Goal: Transaction & Acquisition: Purchase product/service

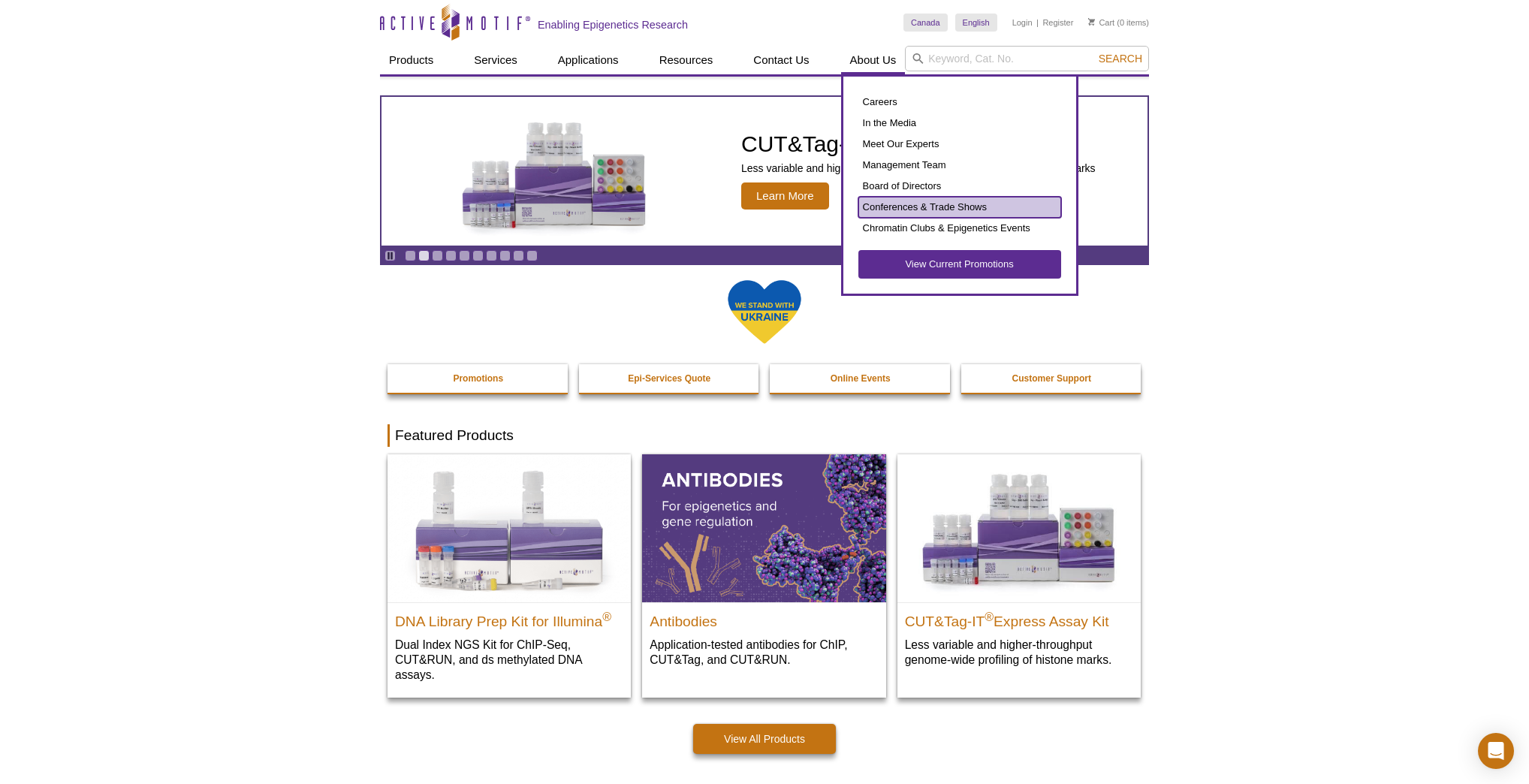
click at [908, 199] on link "Conferences & Trade Shows" at bounding box center [959, 208] width 202 height 21
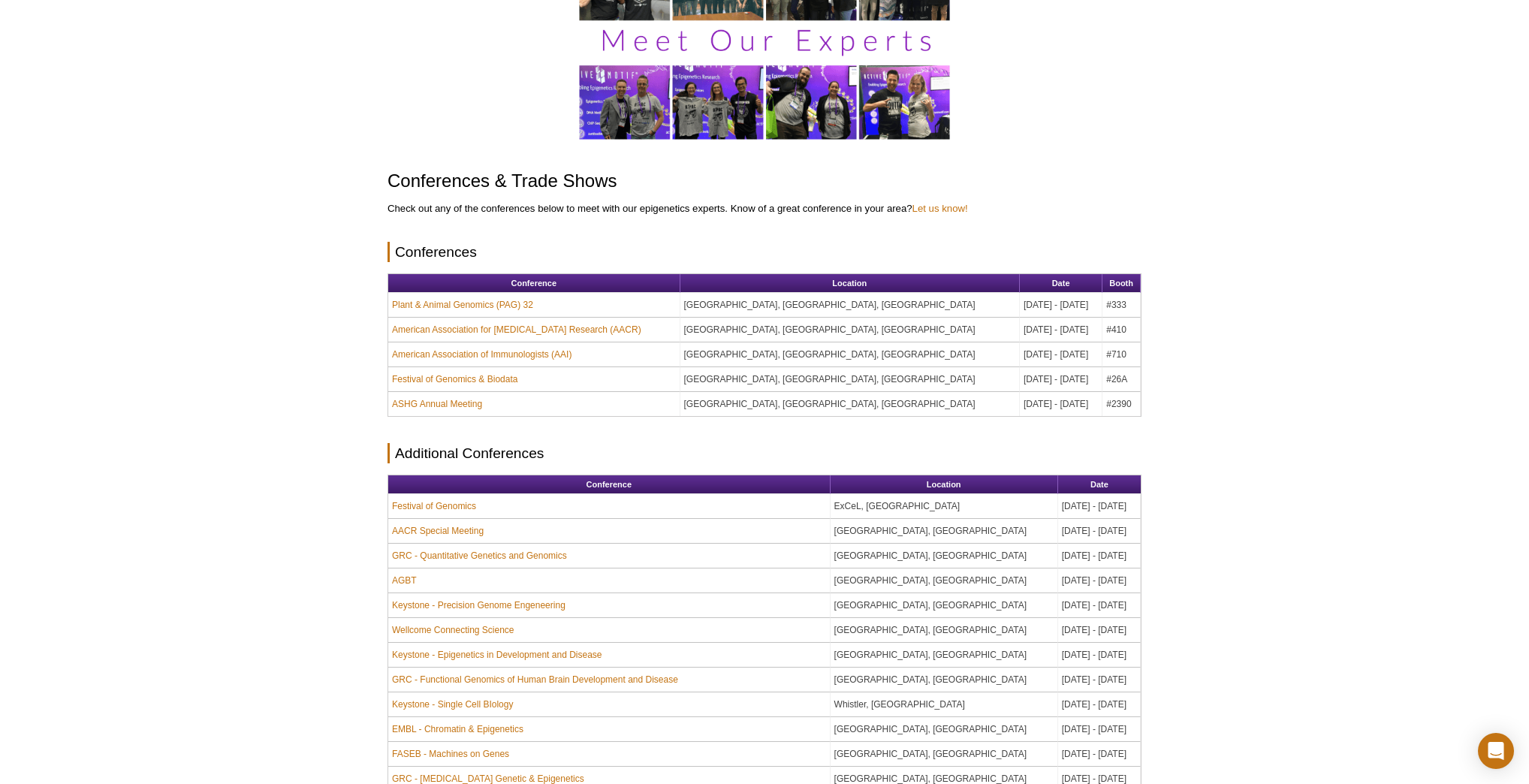
scroll to position [180, 0]
drag, startPoint x: 773, startPoint y: 391, endPoint x: 860, endPoint y: 392, distance: 87.0
click at [860, 392] on td "Boston, MA, USA" at bounding box center [850, 403] width 340 height 24
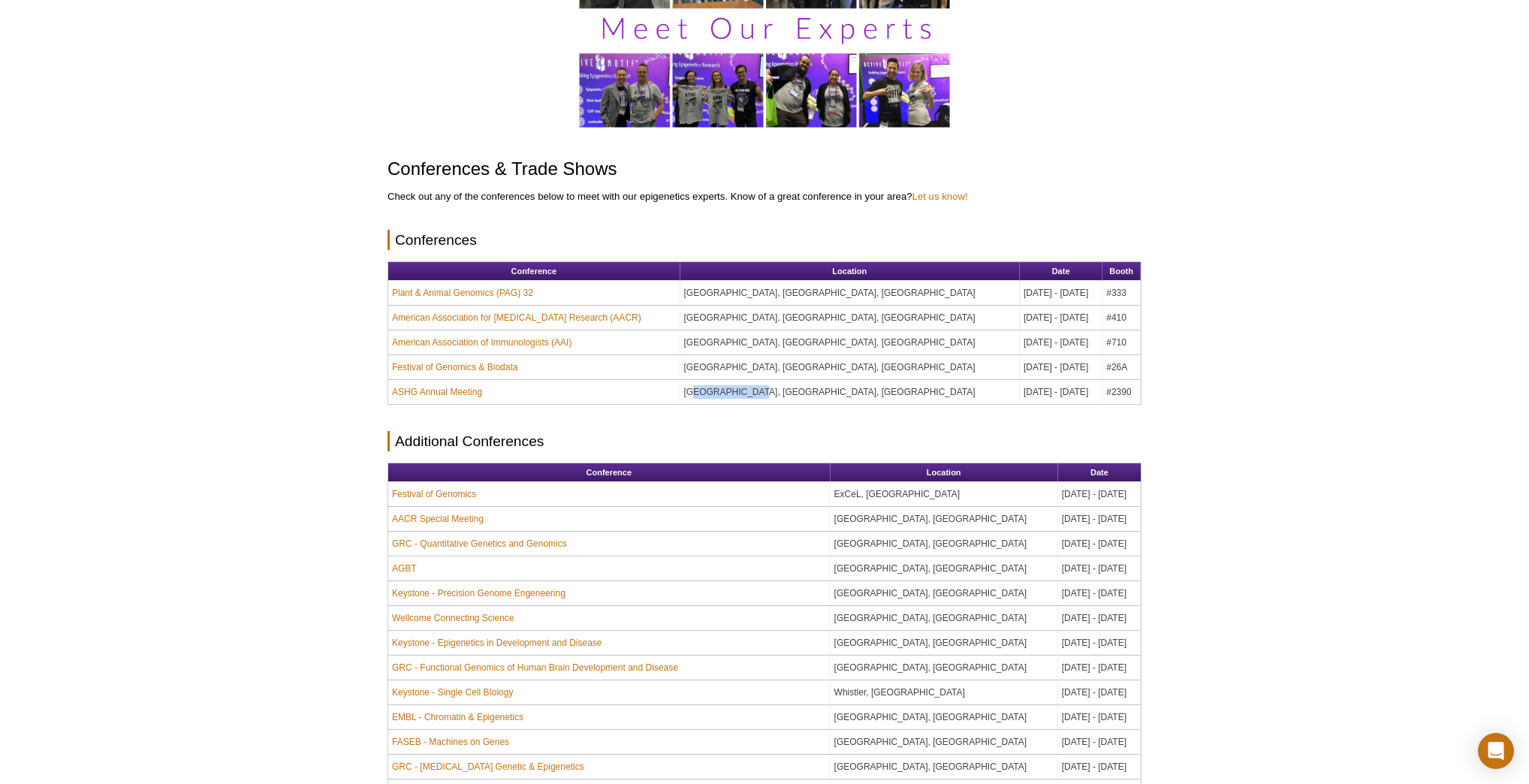
scroll to position [157, 0]
click at [412, 386] on link "ASHG Annual Meeting" at bounding box center [437, 392] width 90 height 13
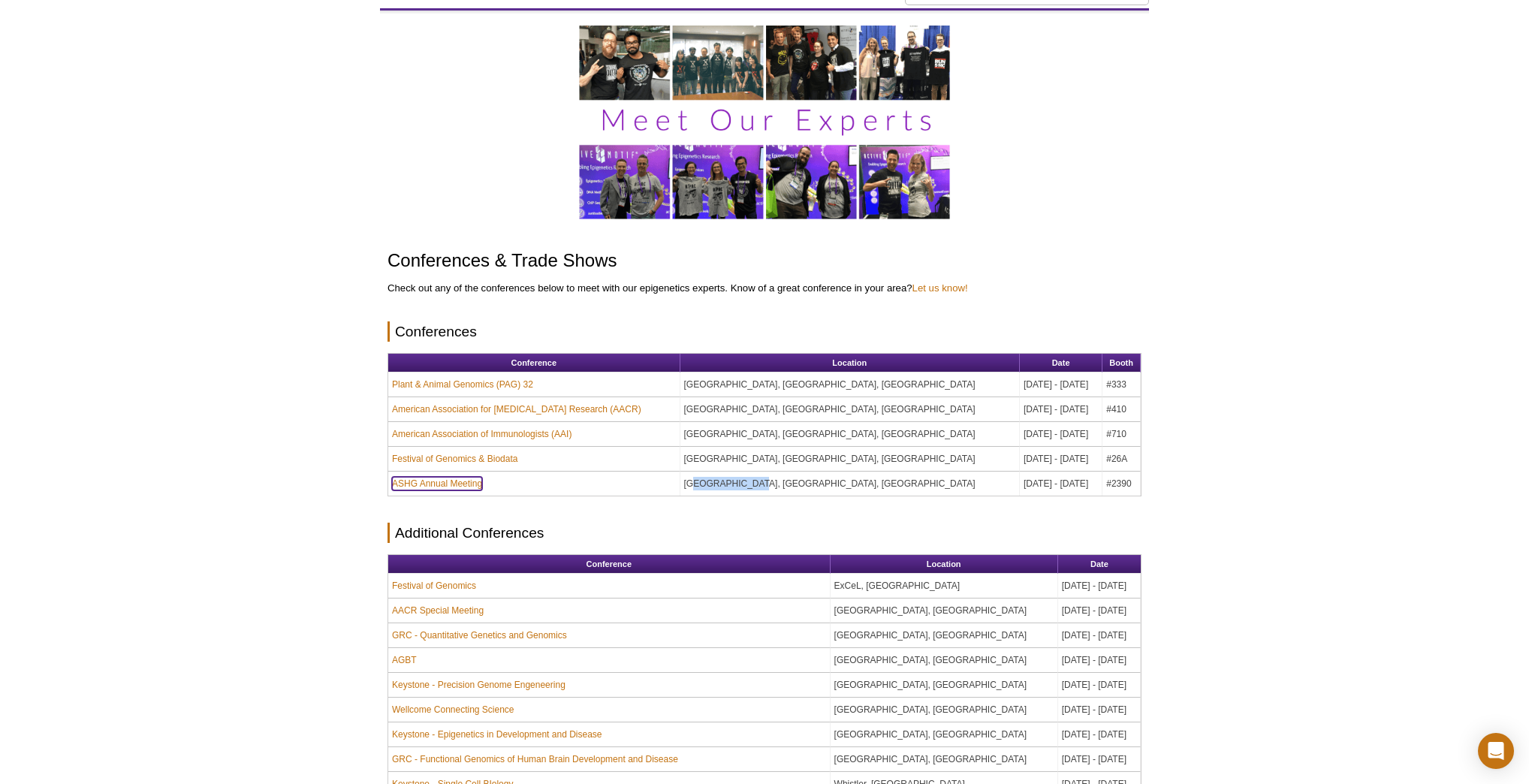
scroll to position [0, 0]
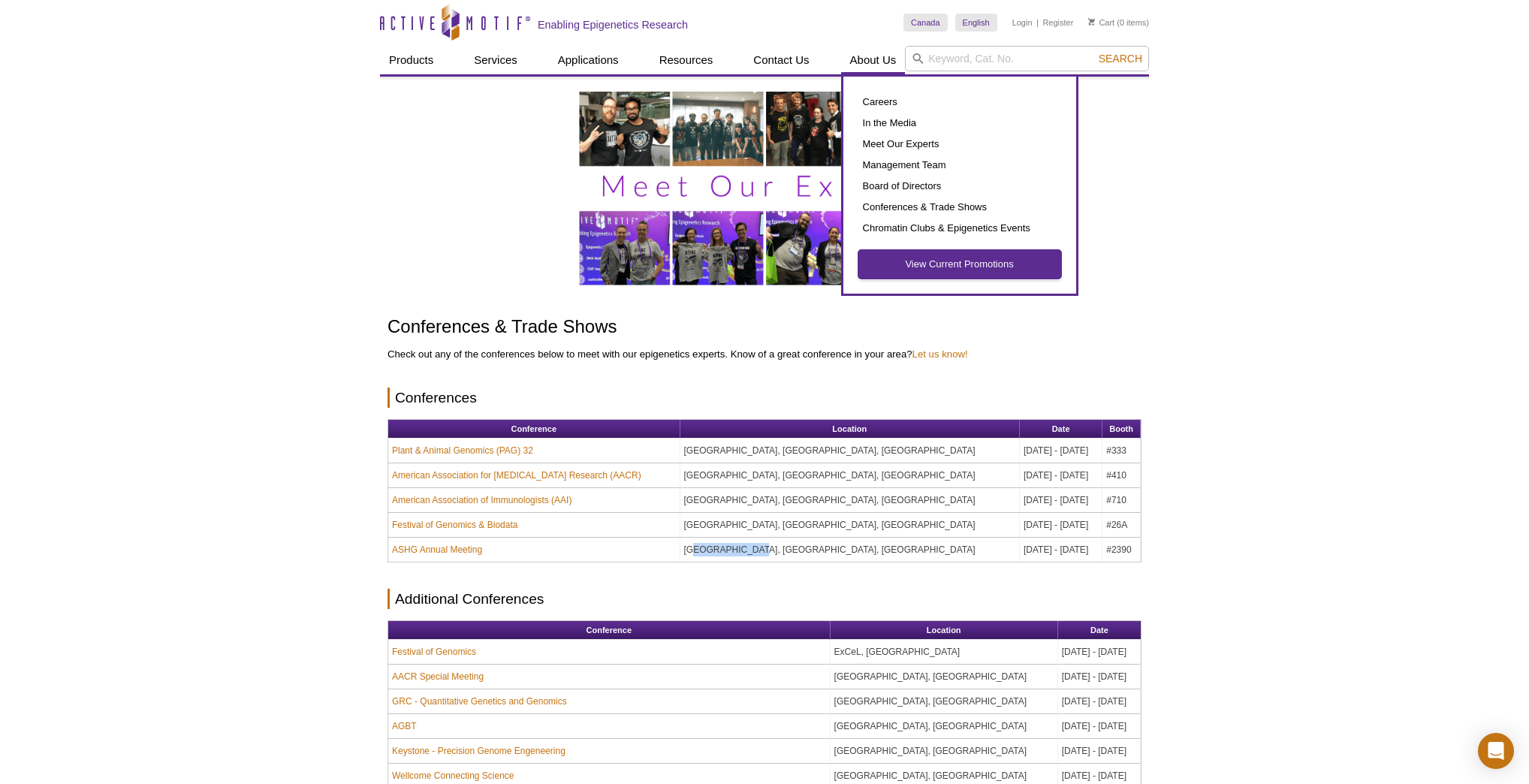
click at [935, 263] on link "View Current Promotions" at bounding box center [959, 264] width 202 height 28
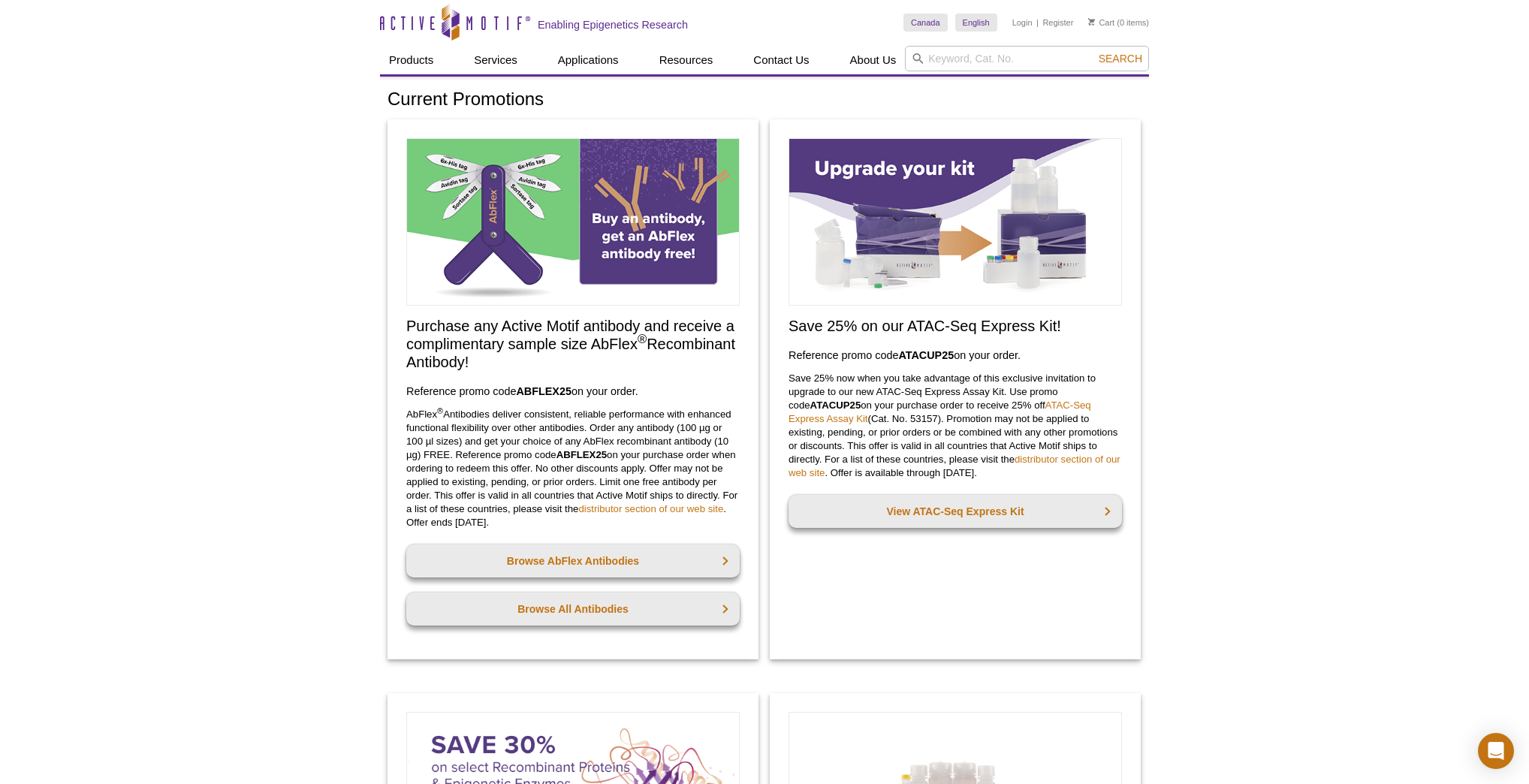
drag, startPoint x: 485, startPoint y: 523, endPoint x: 518, endPoint y: 520, distance: 33.1
click at [518, 520] on p "AbFlex ® Antibodies deliver consistent, reliable performance with enhanced func…" at bounding box center [573, 468] width 334 height 121
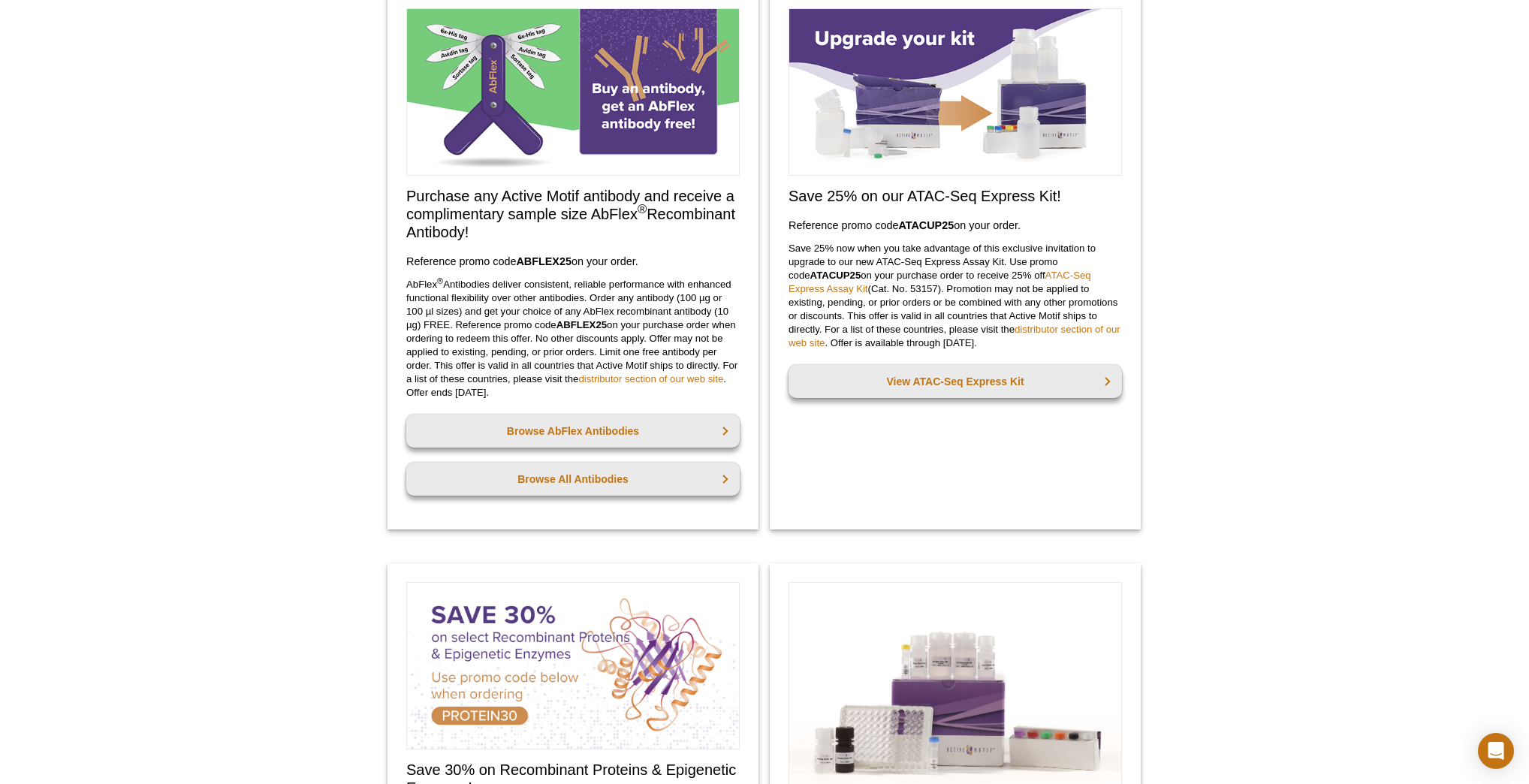
scroll to position [361, 0]
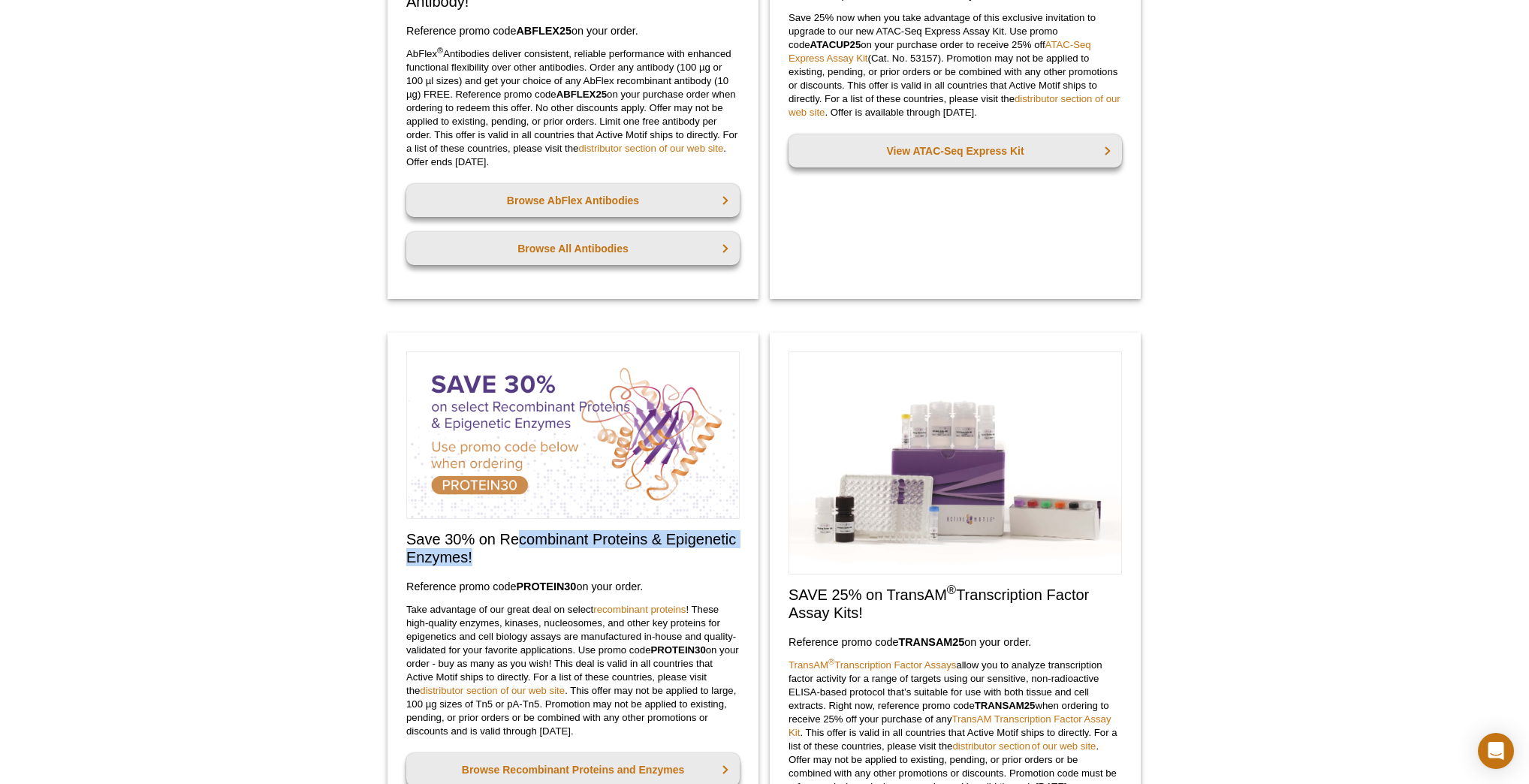
drag, startPoint x: 519, startPoint y: 544, endPoint x: 530, endPoint y: 555, distance: 15.6
click at [530, 555] on h2 "Save 30% on Recombinant Proteins & Epigenetic Enzymes!" at bounding box center [573, 547] width 334 height 36
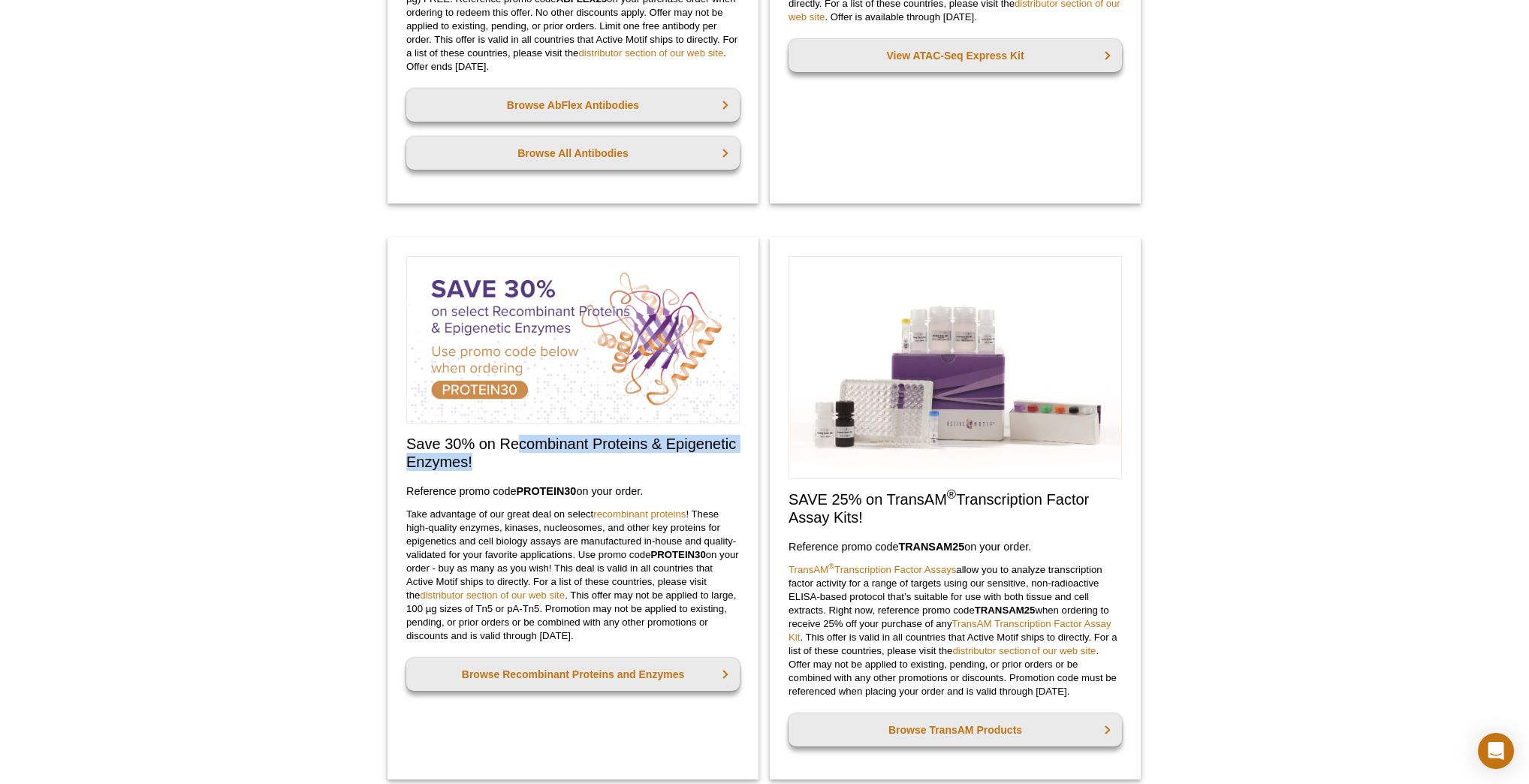
scroll to position [601, 0]
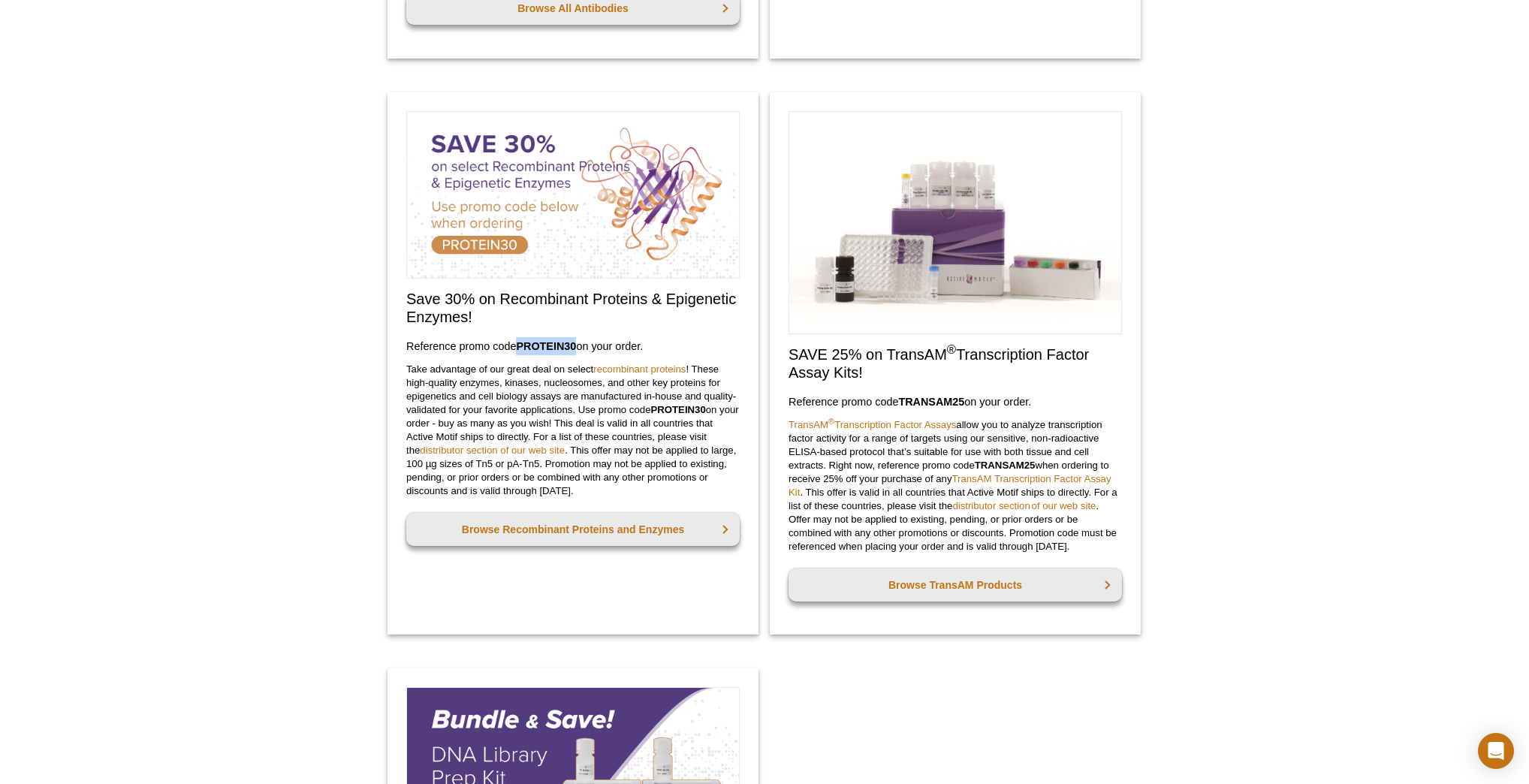
drag, startPoint x: 518, startPoint y: 343, endPoint x: 578, endPoint y: 341, distance: 60.0
click at [578, 341] on h3 "Reference promo code  PROTEIN30  on your order." at bounding box center [573, 346] width 334 height 18
copy strong "PROTEIN30"
click at [540, 524] on link "Browse Recombinant Proteins and Enzymes" at bounding box center [573, 530] width 334 height 33
click at [556, 529] on link "Browse Recombinant Proteins and Enzymes" at bounding box center [573, 530] width 334 height 33
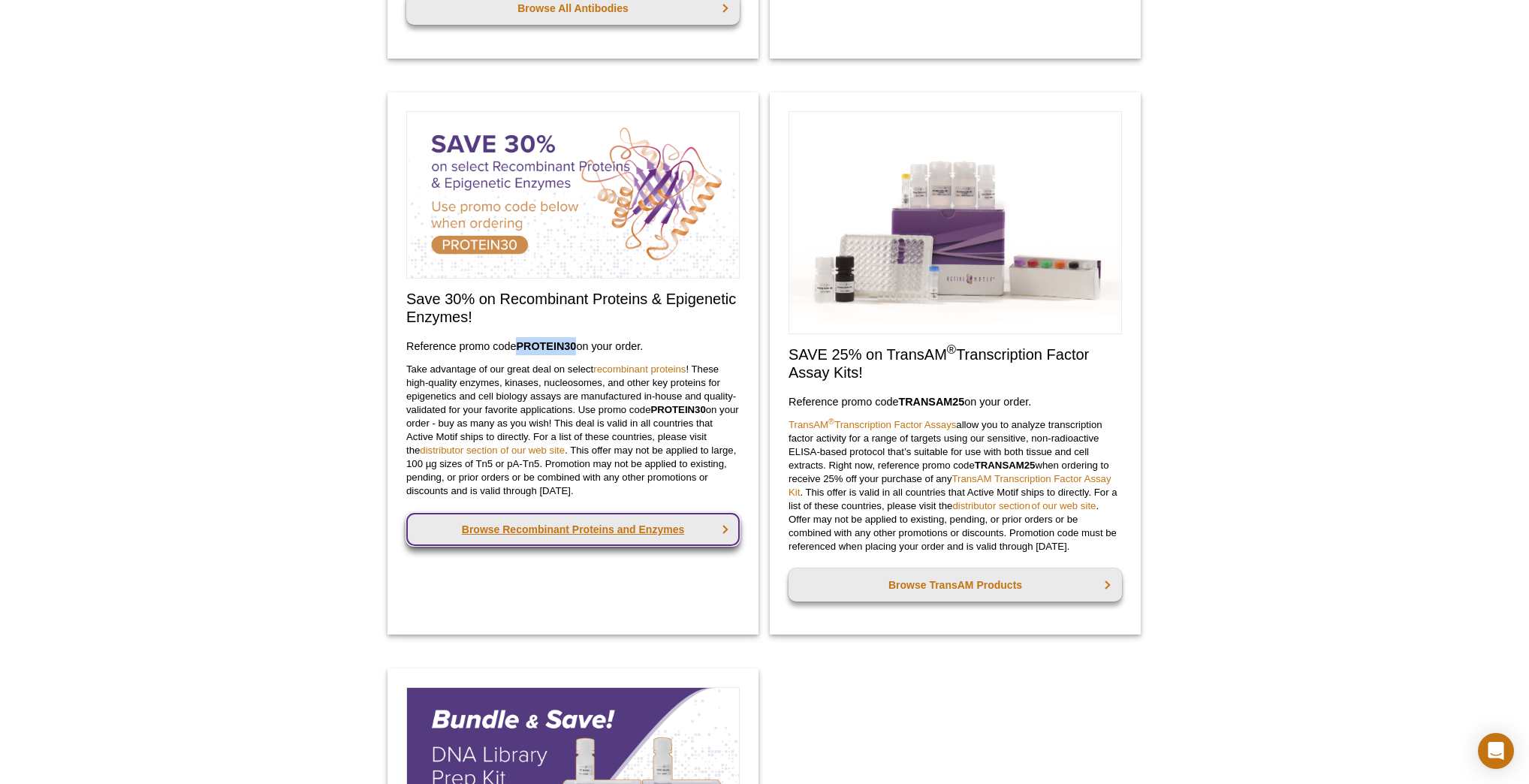
click at [555, 534] on link "Browse Recombinant Proteins and Enzymes" at bounding box center [573, 530] width 334 height 33
click at [584, 533] on link "Browse Recombinant Proteins and Enzymes" at bounding box center [573, 530] width 334 height 33
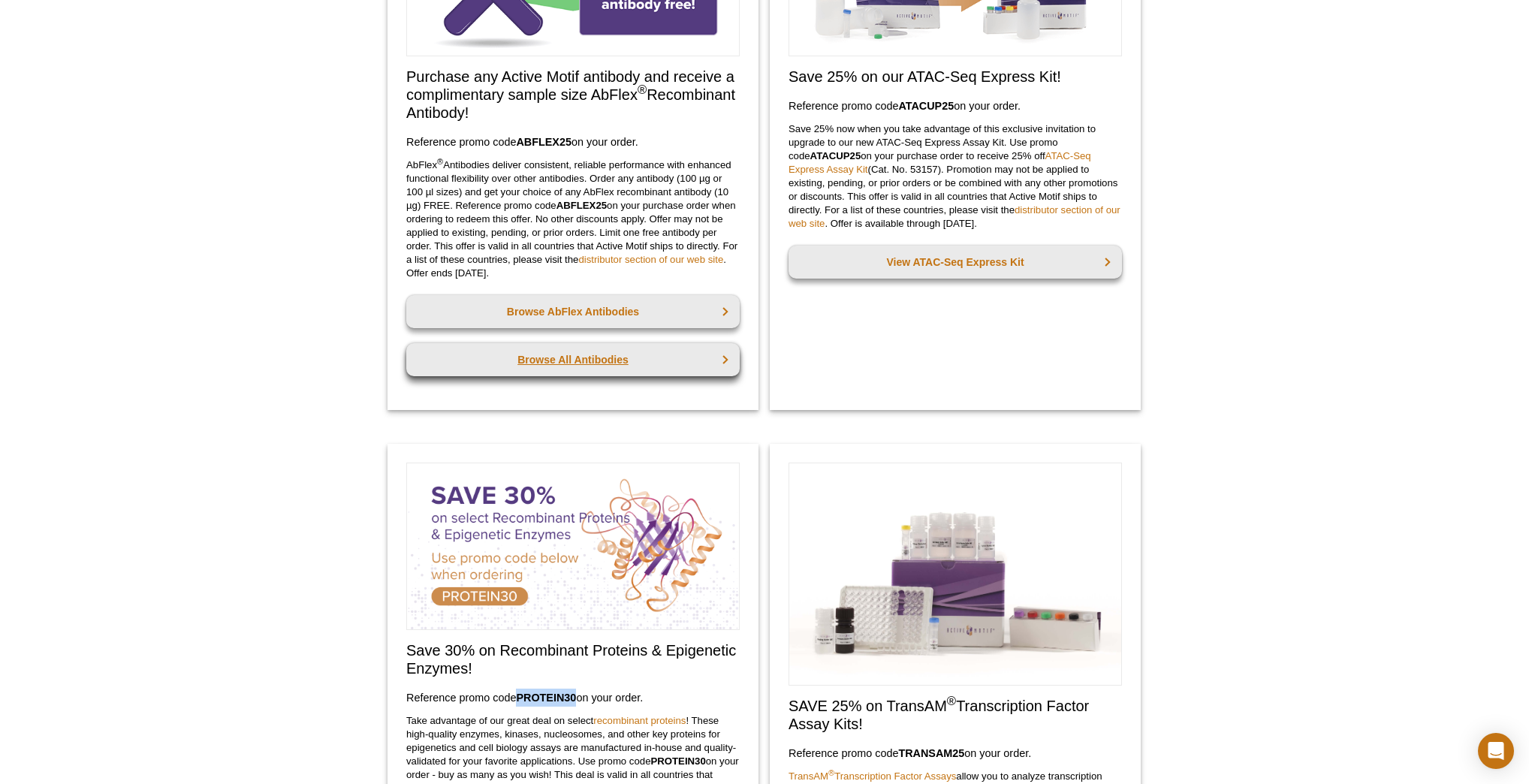
scroll to position [0, 0]
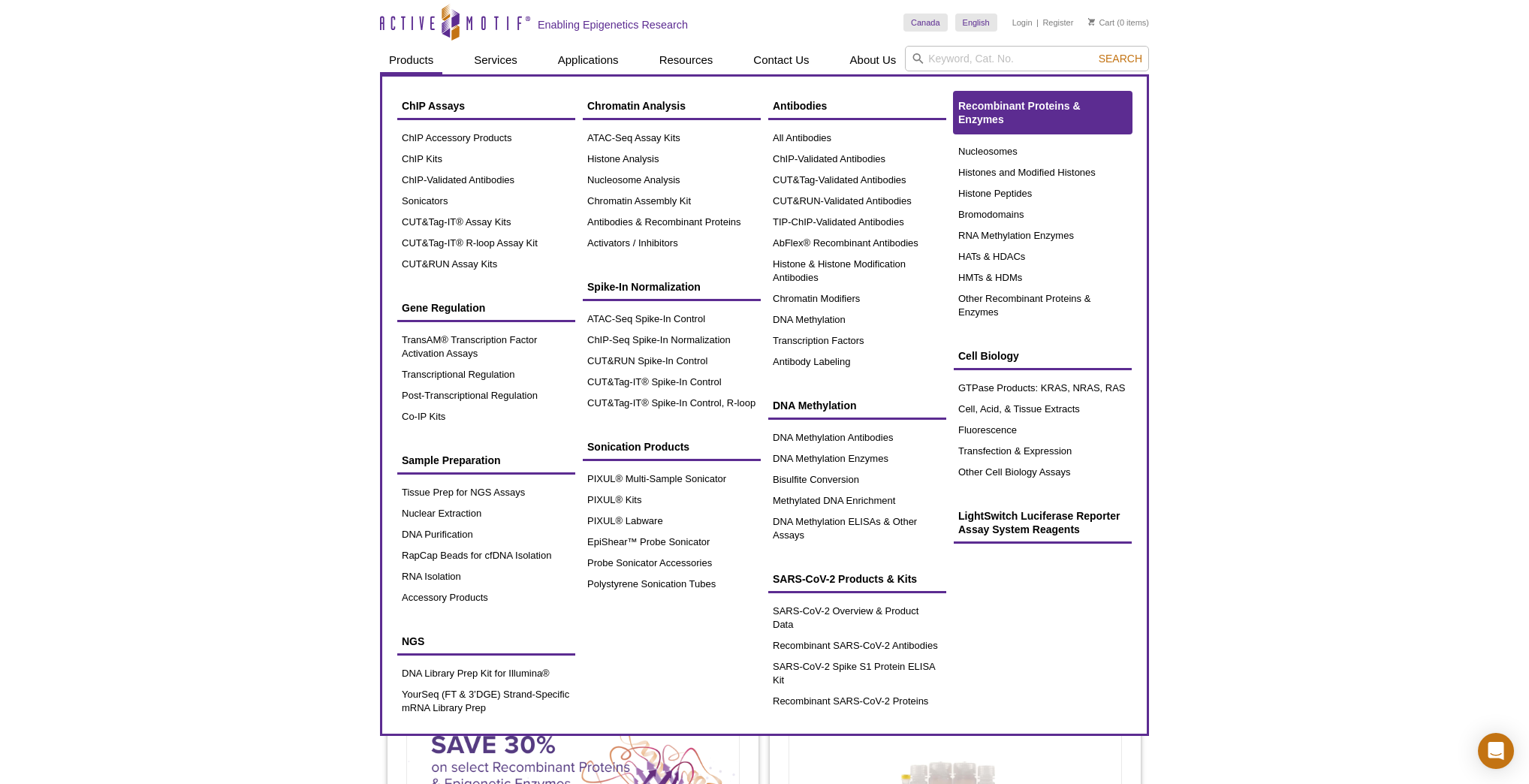
click at [990, 111] on link "Recombinant Proteins & Enzymes" at bounding box center [1043, 113] width 178 height 42
